Goal: Task Accomplishment & Management: Manage account settings

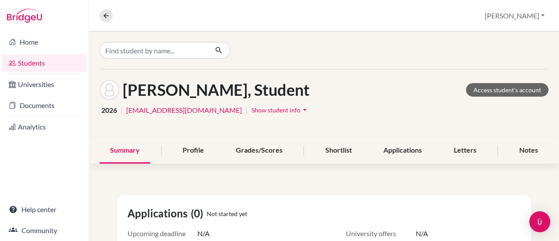
click at [31, 62] on link "Students" at bounding box center [44, 62] width 85 height 17
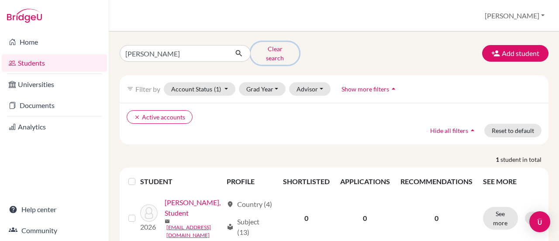
click at [281, 46] on button "Clear search" at bounding box center [275, 53] width 49 height 23
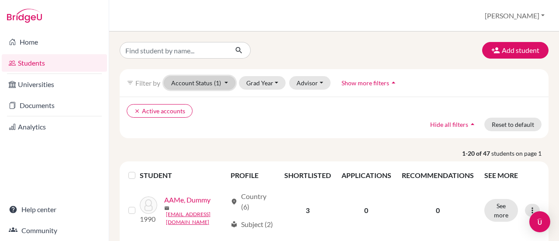
click at [219, 80] on span "(1)" at bounding box center [217, 82] width 7 height 7
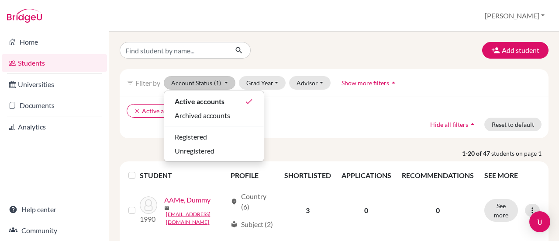
click at [329, 132] on div "clear Active accounts Hide all filters arrow_drop_up Reset to default" at bounding box center [334, 118] width 429 height 42
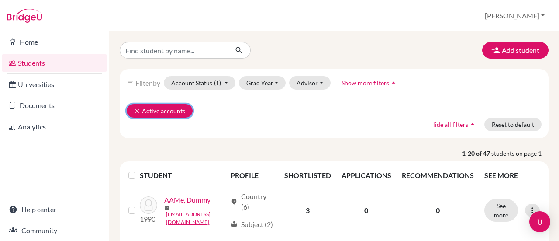
click at [135, 111] on icon "clear" at bounding box center [137, 111] width 6 height 6
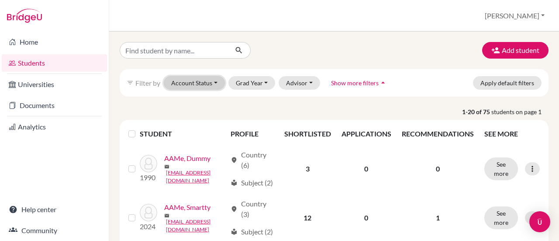
click at [216, 83] on button "Account Status" at bounding box center [194, 83] width 61 height 14
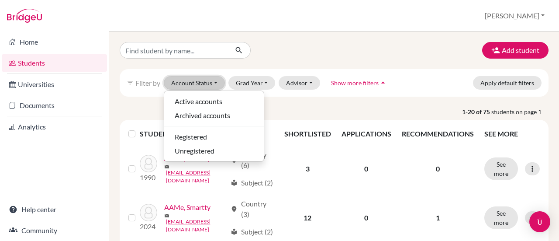
click at [216, 83] on button "Account Status" at bounding box center [194, 83] width 61 height 14
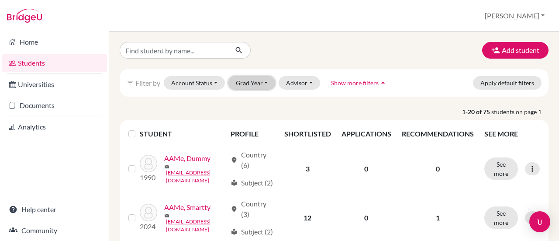
click at [262, 81] on button "Grad Year" at bounding box center [252, 83] width 47 height 14
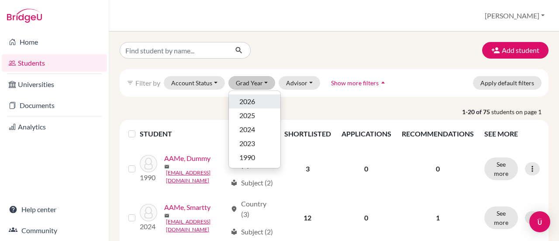
click at [262, 101] on div "2026" at bounding box center [255, 101] width 31 height 10
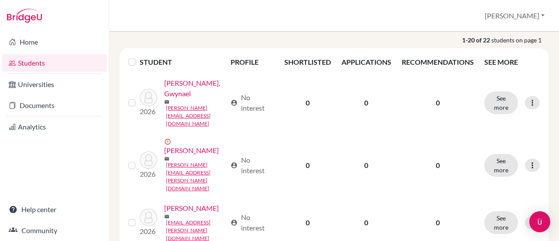
scroll to position [52, 0]
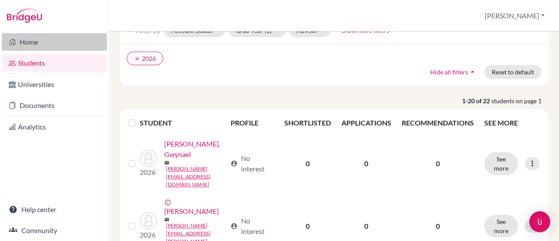
click at [31, 42] on link "Home" at bounding box center [54, 41] width 105 height 17
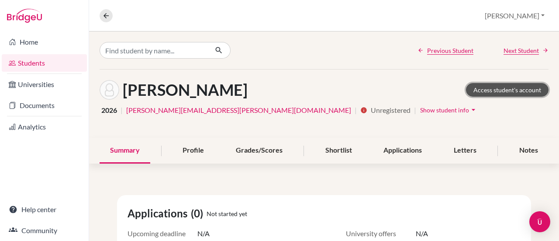
click at [499, 91] on link "Access student's account" at bounding box center [507, 90] width 83 height 14
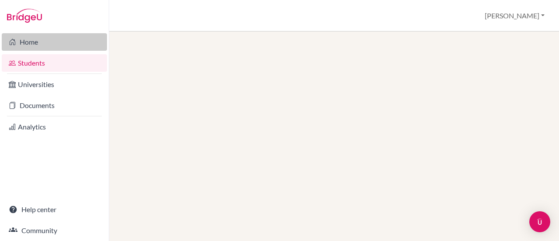
click at [39, 48] on link "Home" at bounding box center [54, 41] width 105 height 17
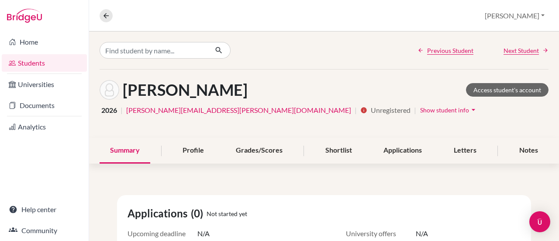
click at [469, 109] on icon "arrow_drop_down" at bounding box center [473, 109] width 9 height 9
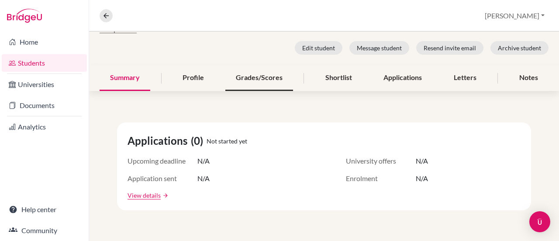
scroll to position [75, 0]
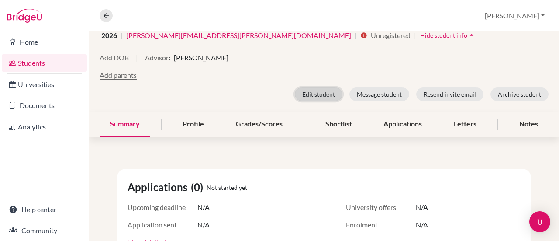
click at [318, 88] on button "Edit student" at bounding box center [319, 94] width 48 height 14
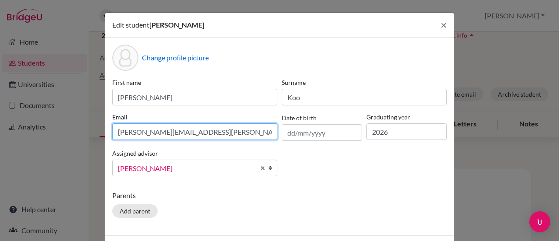
click at [139, 131] on input "andrew.koo@paca.com.br" at bounding box center [194, 131] width 165 height 17
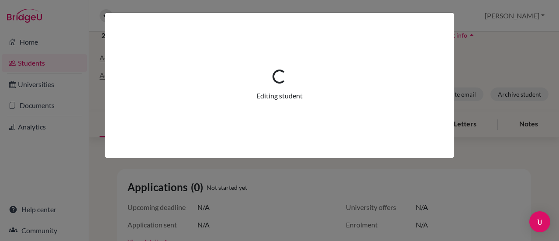
scroll to position [109, 0]
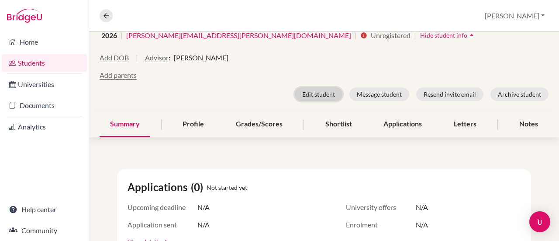
click at [315, 88] on button "Edit student" at bounding box center [319, 94] width 48 height 14
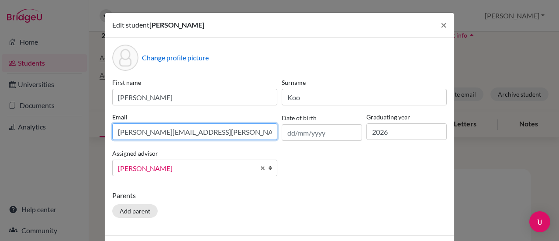
click at [124, 130] on input "andrew.koo@paca.com.br" at bounding box center [194, 131] width 165 height 17
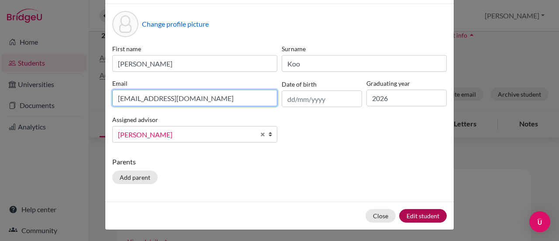
type input "sangyoon.koo@paca.com.br"
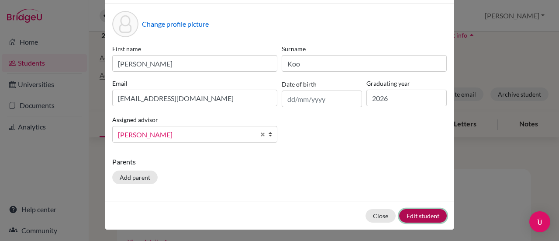
click at [425, 218] on button "Edit student" at bounding box center [423, 216] width 48 height 14
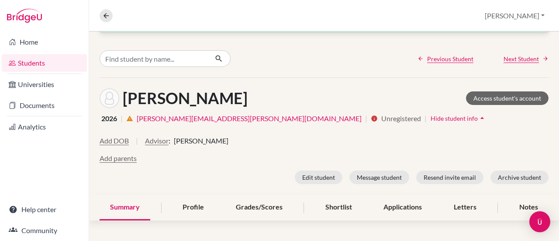
scroll to position [26, 0]
click at [151, 58] on input "Find student by name..." at bounding box center [154, 58] width 108 height 17
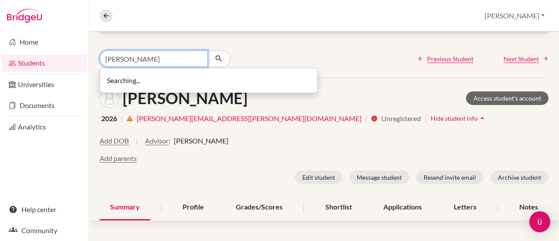
type input "juie"
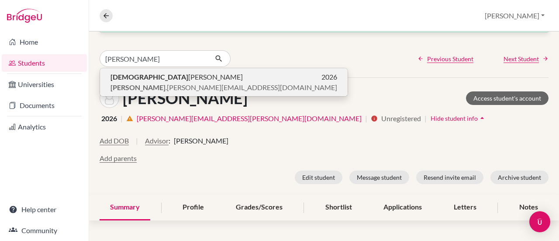
click at [134, 80] on span "Juie Péron" at bounding box center [177, 77] width 132 height 10
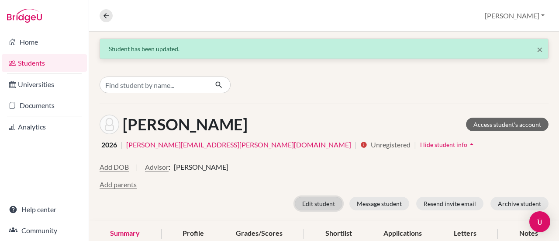
click at [316, 205] on button "Edit student" at bounding box center [319, 204] width 48 height 14
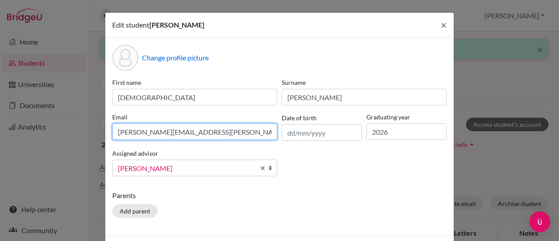
click at [122, 131] on input "juie.peron@paca.com.br" at bounding box center [194, 131] width 165 height 17
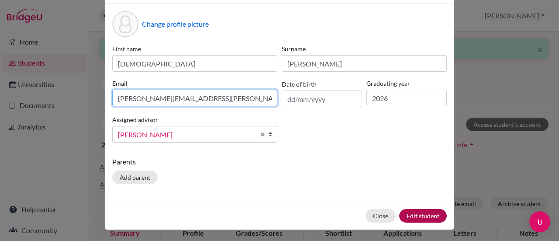
type input "julie.peron@paca.com.br"
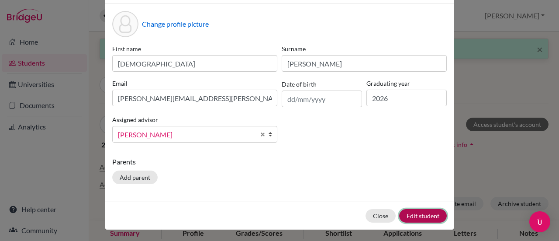
click at [432, 219] on button "Edit student" at bounding box center [423, 216] width 48 height 14
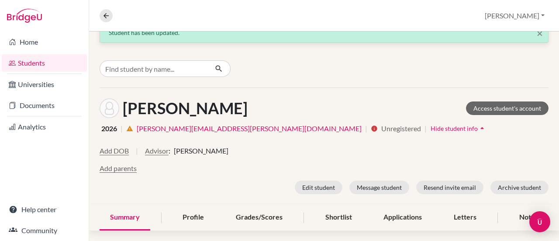
scroll to position [0, 0]
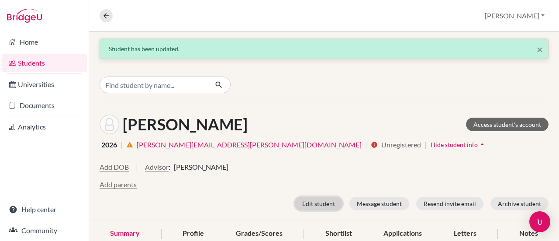
click at [309, 207] on button "Edit student" at bounding box center [319, 204] width 48 height 14
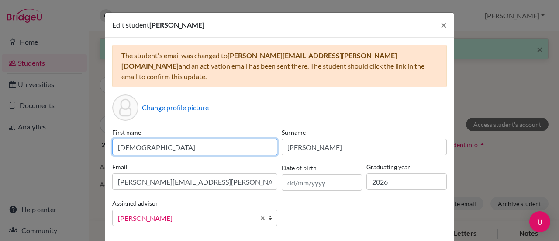
click at [123, 139] on input "Juie" at bounding box center [194, 147] width 165 height 17
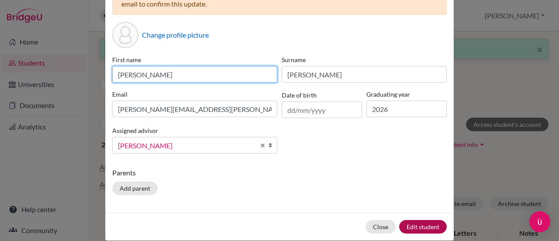
type input "Julie"
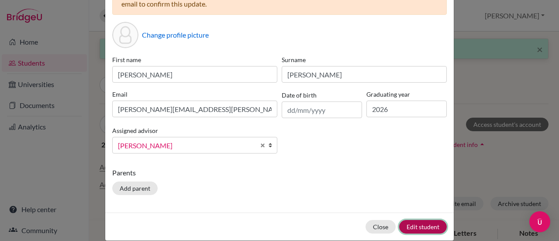
click at [417, 220] on button "Edit student" at bounding box center [423, 227] width 48 height 14
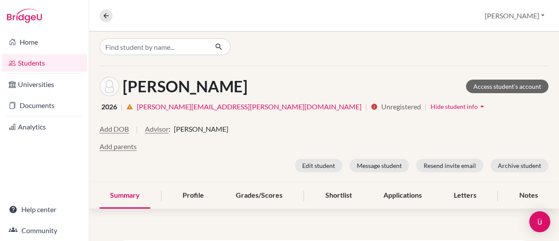
scroll to position [0, 0]
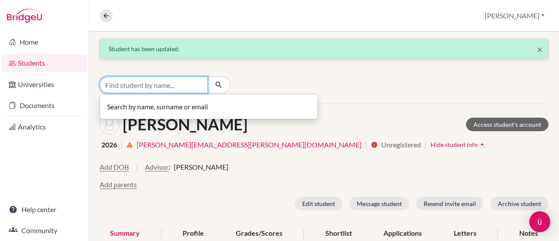
click at [172, 85] on input "Find student by name..." at bounding box center [154, 84] width 108 height 17
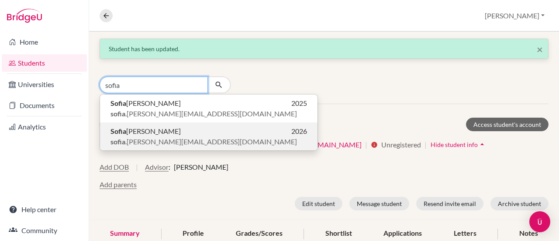
type input "sofia"
click at [141, 136] on span "sofia .saldana@paca.com.br" at bounding box center [204, 141] width 187 height 10
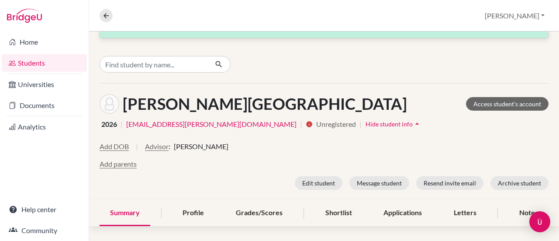
scroll to position [21, 0]
click at [314, 181] on button "Edit student" at bounding box center [319, 183] width 48 height 14
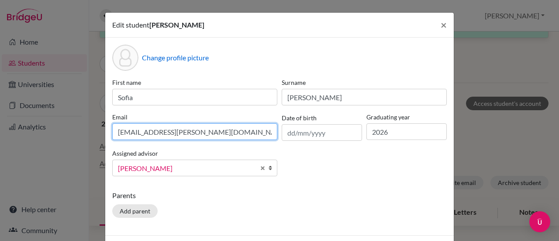
click at [117, 133] on input "[EMAIL_ADDRESS][PERSON_NAME][DOMAIN_NAME]" at bounding box center [194, 131] width 165 height 17
click at [151, 133] on input "[EMAIL_ADDRESS][PERSON_NAME][DOMAIN_NAME]" at bounding box center [194, 131] width 165 height 17
click at [225, 134] on input "[EMAIL_ADDRESS][PERSON_NAME][DOMAIN_NAME]" at bounding box center [194, 131] width 165 height 17
type input "[EMAIL_ADDRESS][PERSON_NAME][DOMAIN_NAME]"
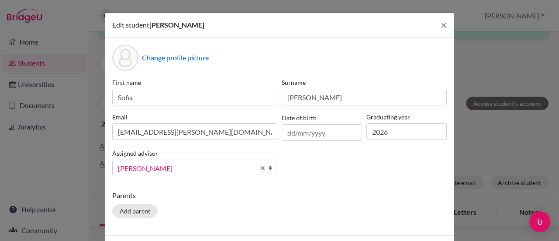
click at [351, 195] on p "Parents" at bounding box center [279, 195] width 335 height 10
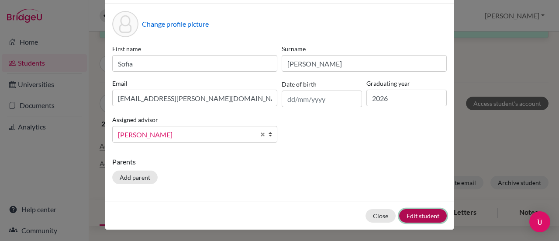
click at [420, 214] on button "Edit student" at bounding box center [423, 216] width 48 height 14
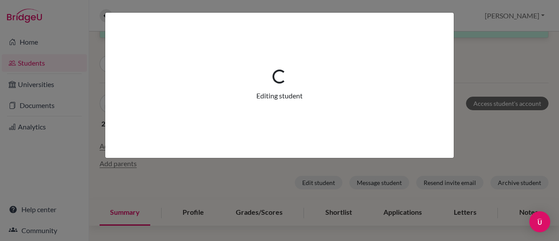
scroll to position [0, 0]
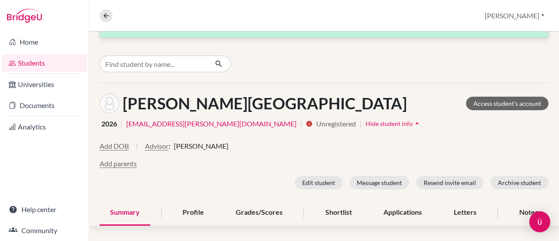
click at [158, 122] on link "[EMAIL_ADDRESS][PERSON_NAME][DOMAIN_NAME]" at bounding box center [211, 123] width 170 height 10
click at [474, 103] on link "Access student's account" at bounding box center [507, 104] width 83 height 14
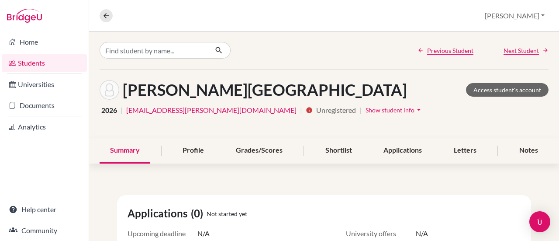
click at [366, 109] on span "Show student info" at bounding box center [390, 109] width 49 height 7
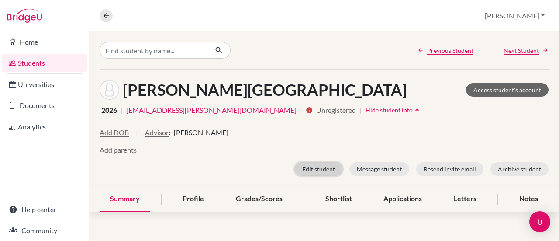
click at [312, 163] on button "Edit student" at bounding box center [319, 169] width 48 height 14
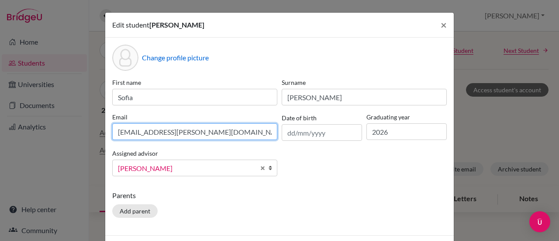
click at [243, 128] on input "[EMAIL_ADDRESS][PERSON_NAME][DOMAIN_NAME]" at bounding box center [194, 131] width 165 height 17
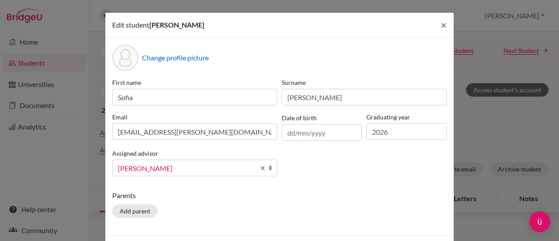
click at [322, 174] on div "First name [PERSON_NAME] [PERSON_NAME] [PERSON_NAME][EMAIL_ADDRESS][DOMAIN_NAME…" at bounding box center [279, 130] width 339 height 105
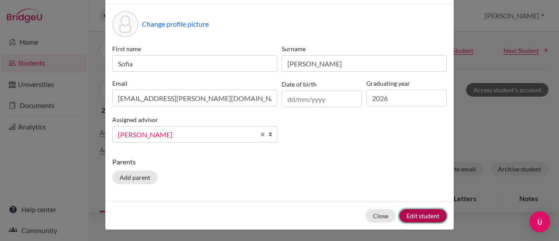
click at [419, 215] on button "Edit student" at bounding box center [423, 216] width 48 height 14
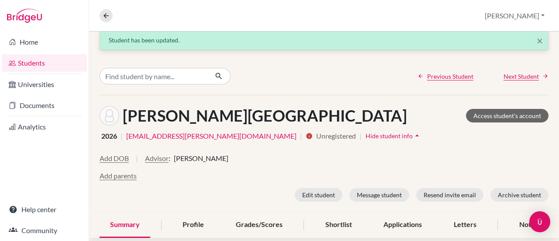
scroll to position [0, 0]
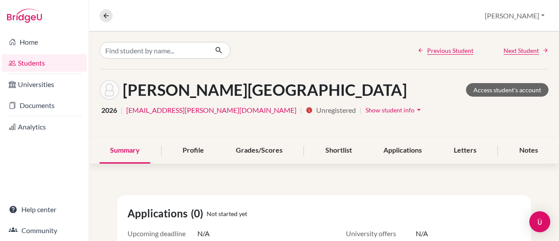
click at [415, 106] on icon "arrow_drop_down" at bounding box center [419, 109] width 9 height 9
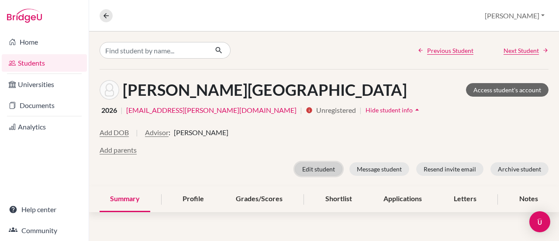
click at [316, 165] on button "Edit student" at bounding box center [319, 169] width 48 height 14
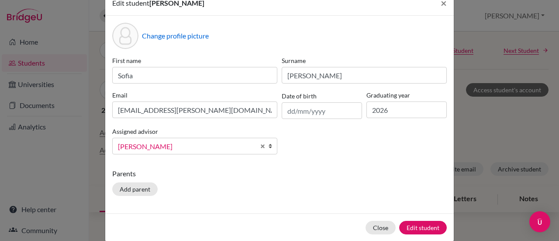
scroll to position [26, 0]
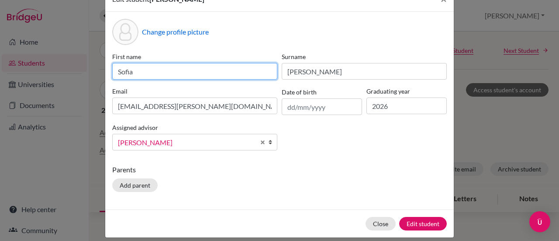
click at [183, 75] on input "Sofia" at bounding box center [194, 71] width 165 height 17
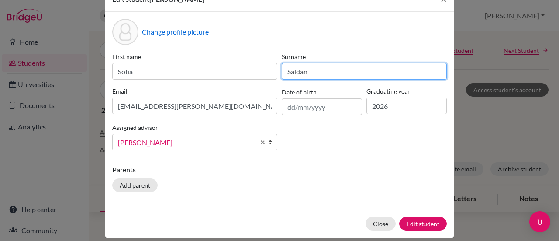
type input "[PERSON_NAME]"
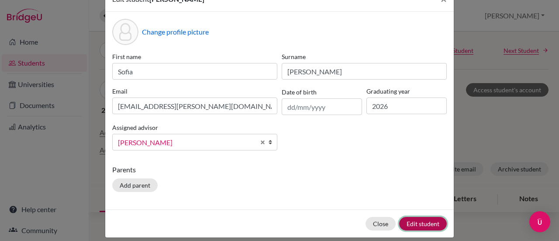
click at [421, 217] on button "Edit student" at bounding box center [423, 224] width 48 height 14
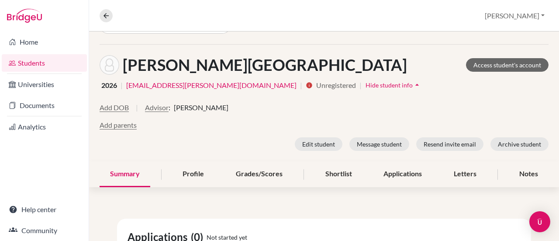
scroll to position [0, 0]
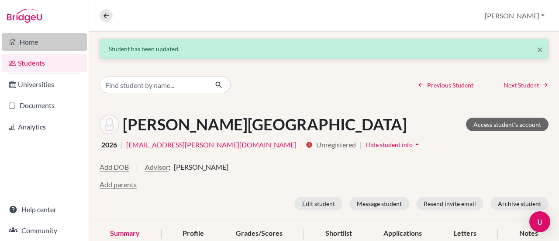
click at [27, 42] on link "Home" at bounding box center [44, 41] width 85 height 17
